Goal: Information Seeking & Learning: Understand process/instructions

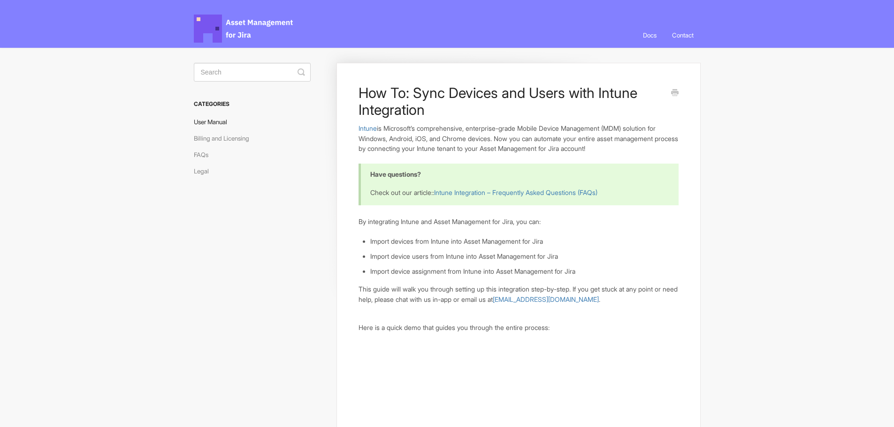
click at [223, 121] on link "User Manual" at bounding box center [214, 121] width 40 height 15
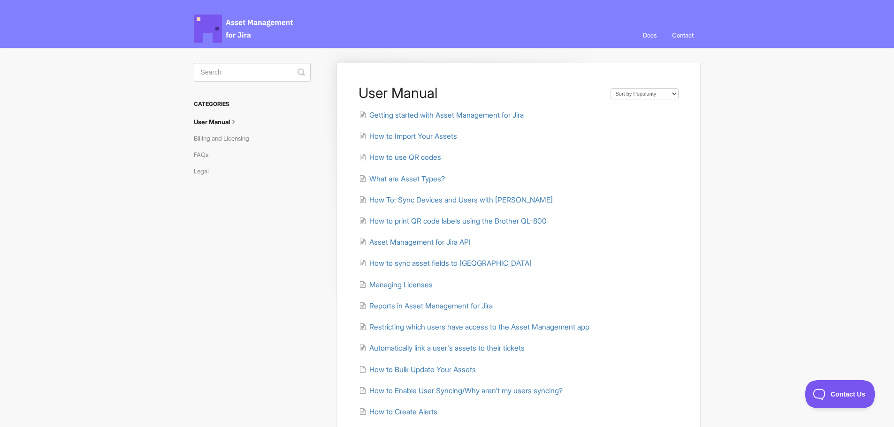
scroll to position [47, 0]
